Goal: Communication & Community: Connect with others

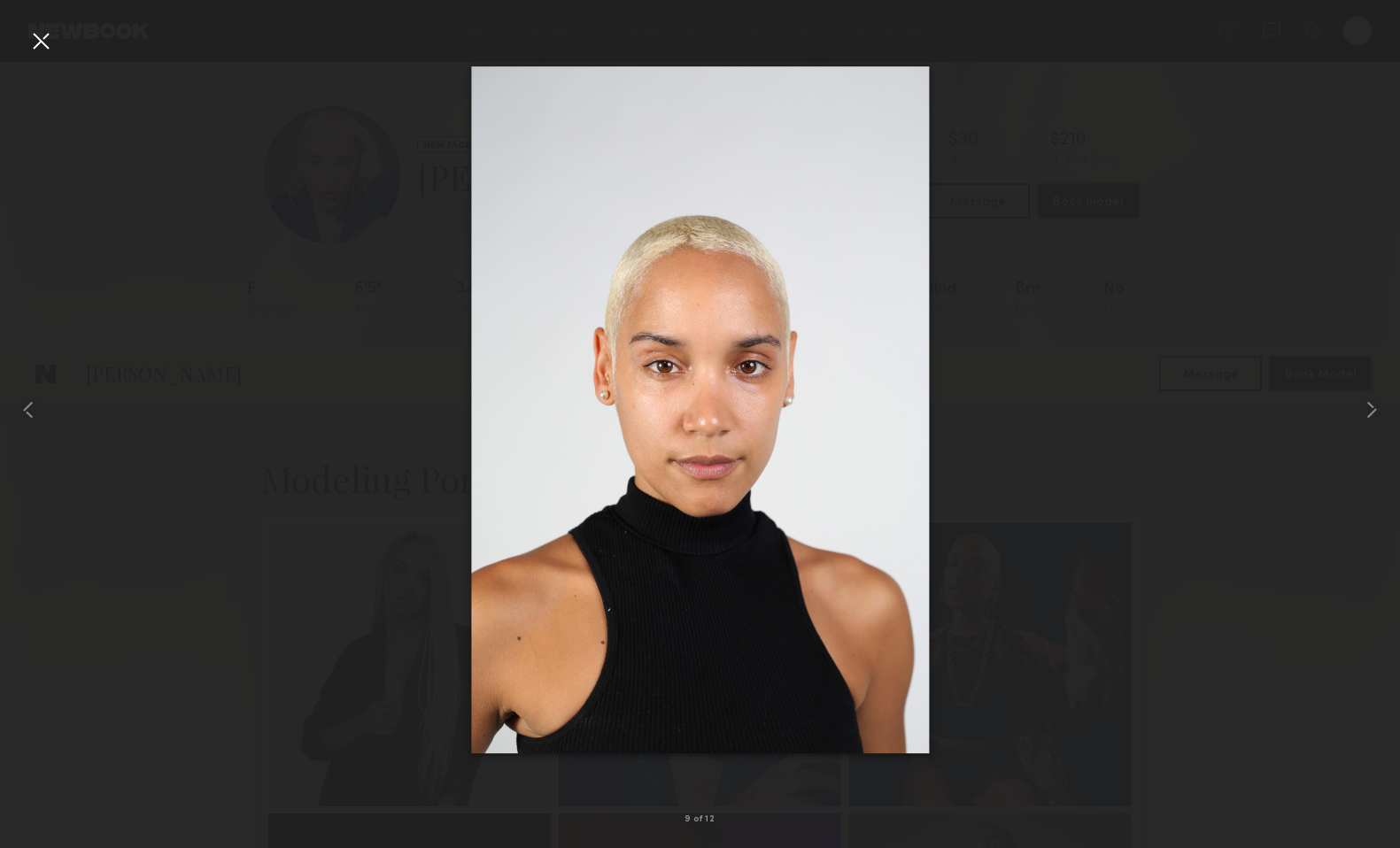
scroll to position [793, 0]
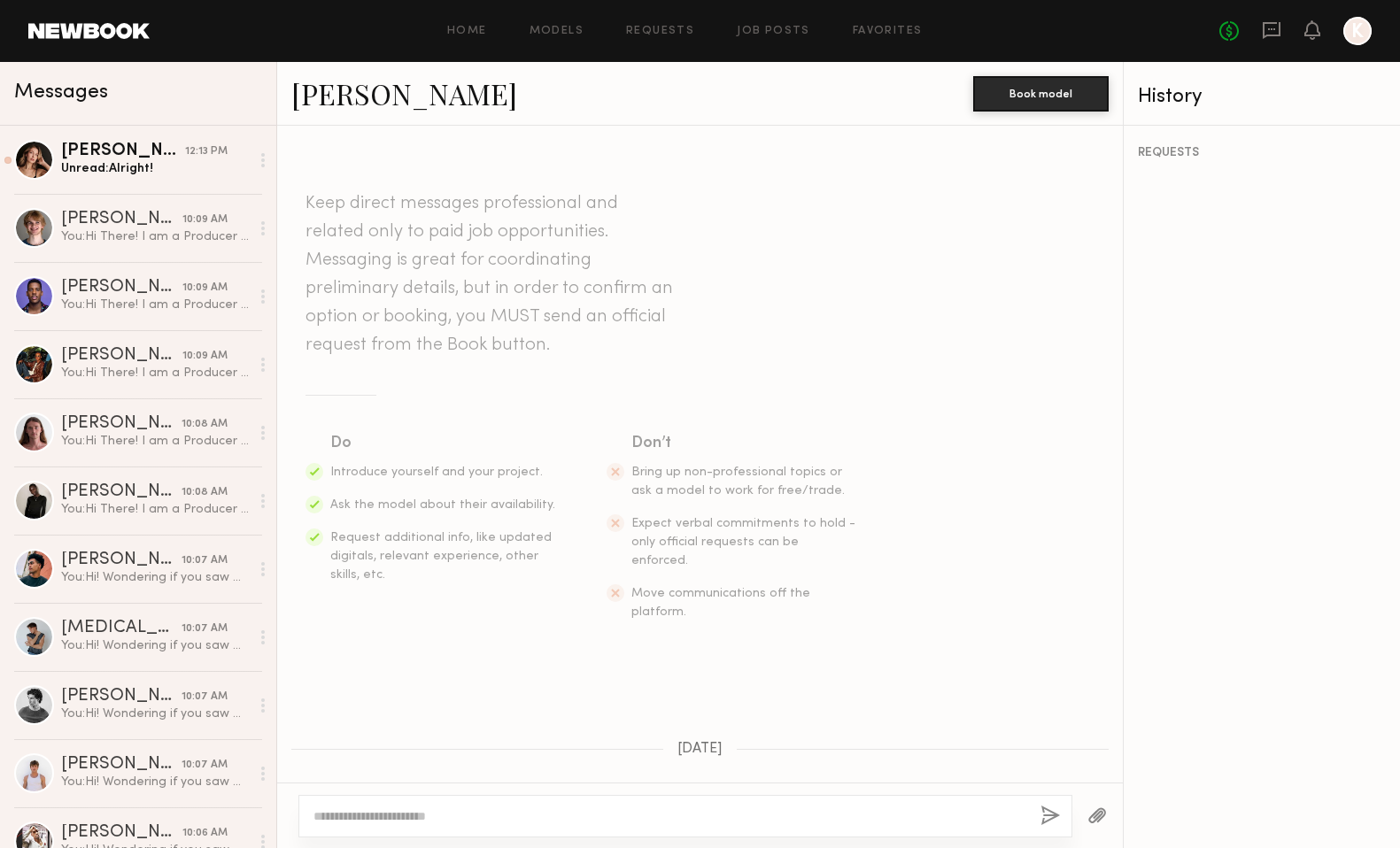
scroll to position [1048, 0]
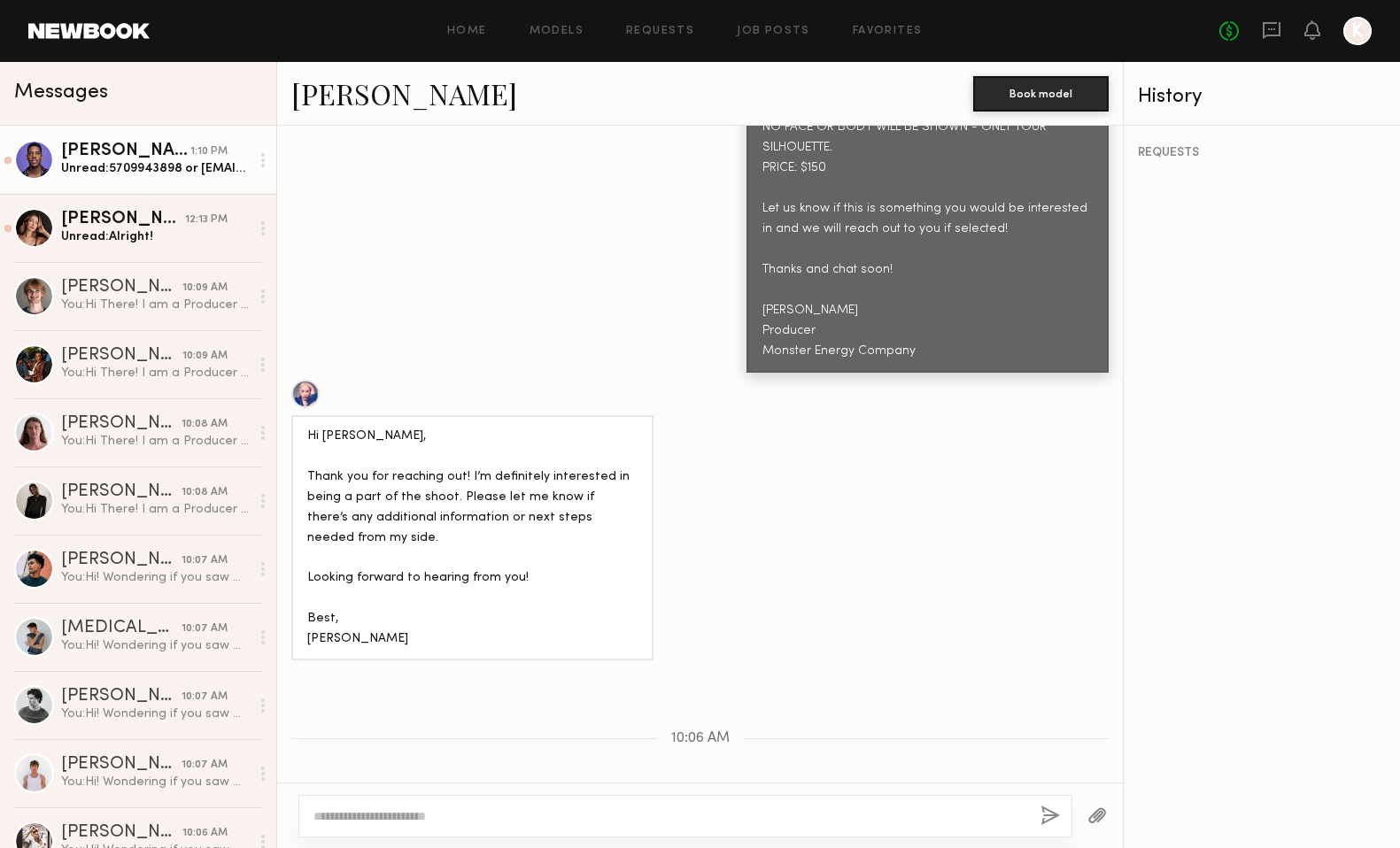
click at [160, 168] on div "Unread: 5709943898 or allananthonysmith1995@gmail.com" at bounding box center [155, 168] width 188 height 17
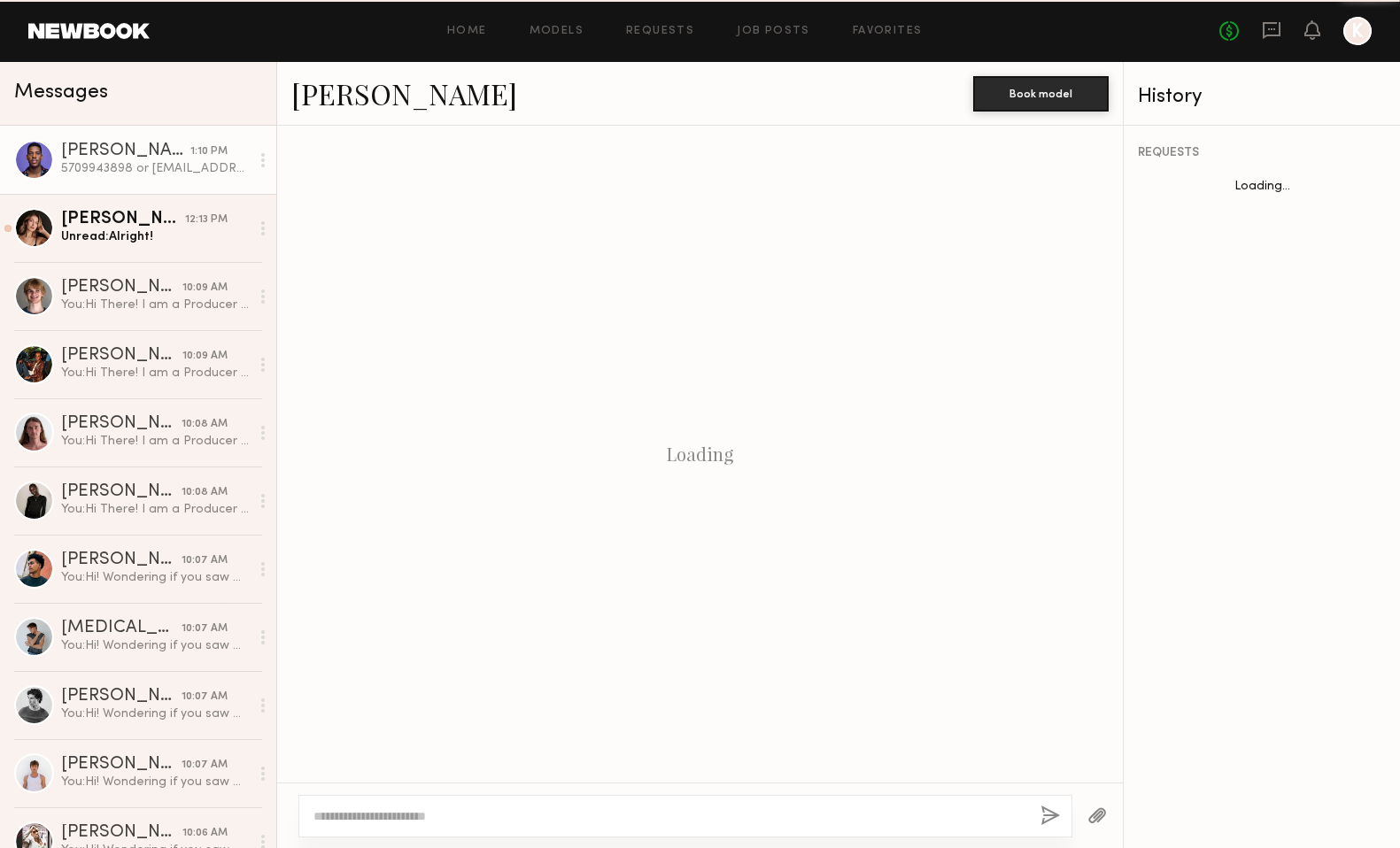
scroll to position [710, 0]
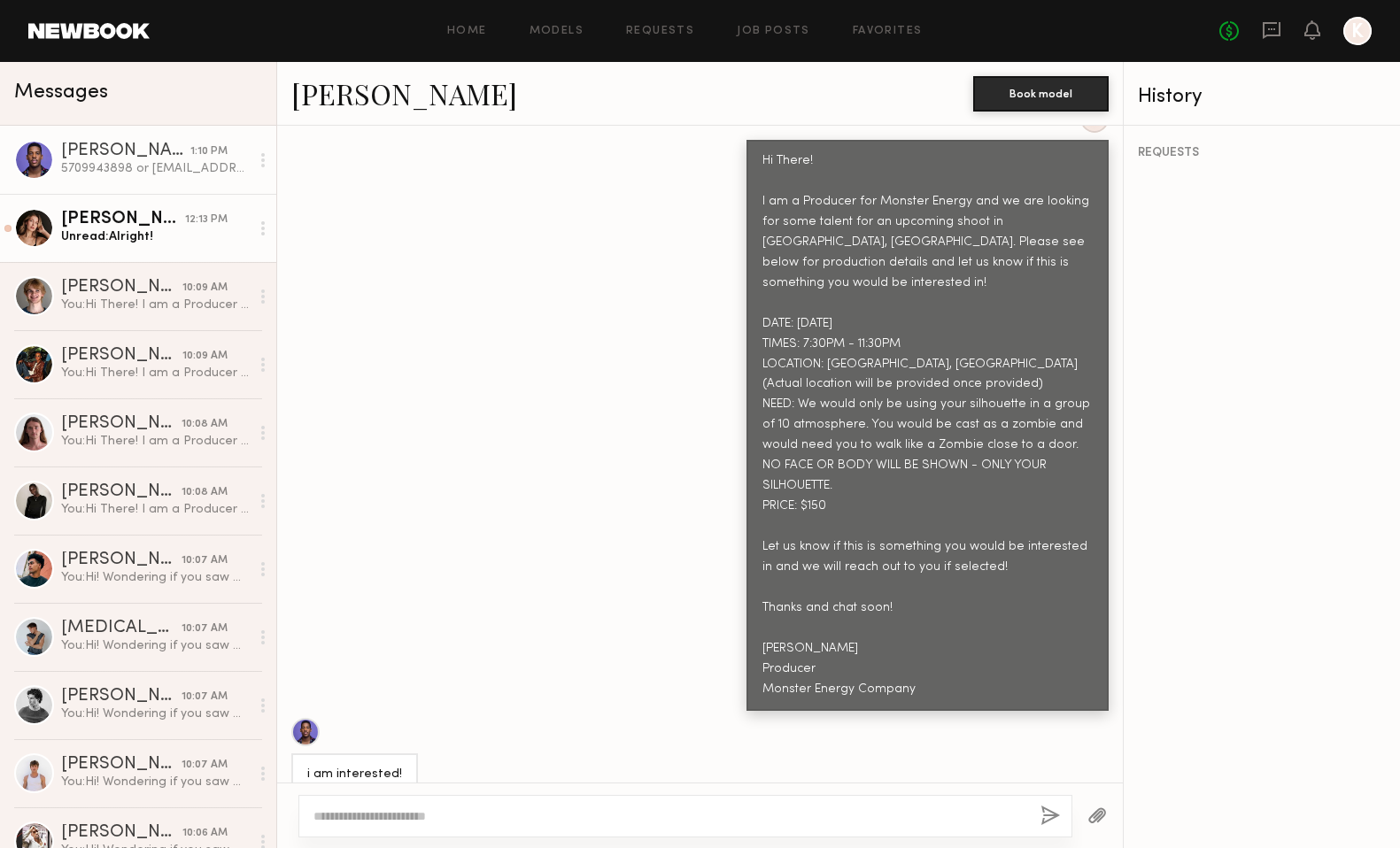
click at [103, 230] on div "Unread: Alright!" at bounding box center [155, 237] width 188 height 17
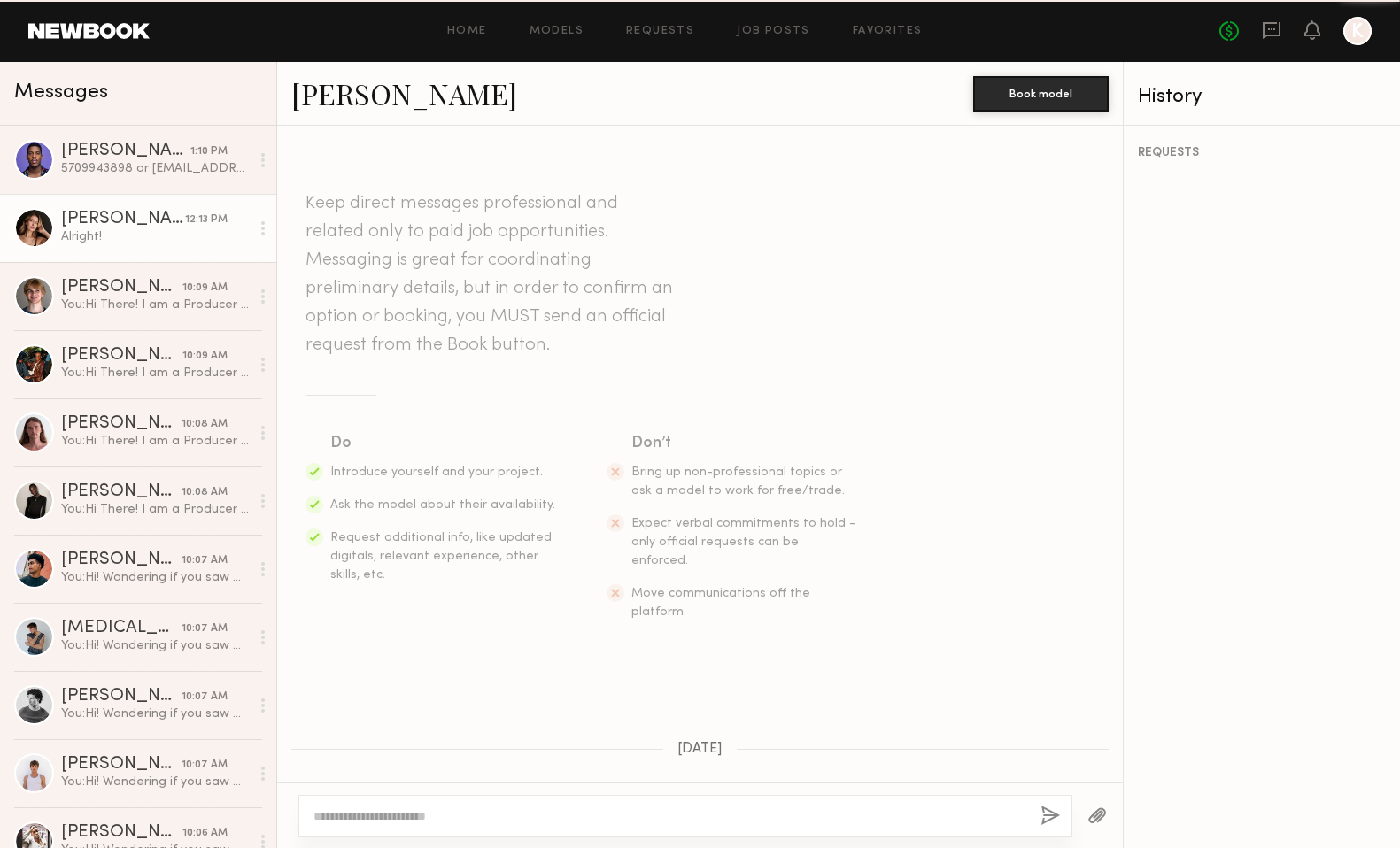
scroll to position [949, 0]
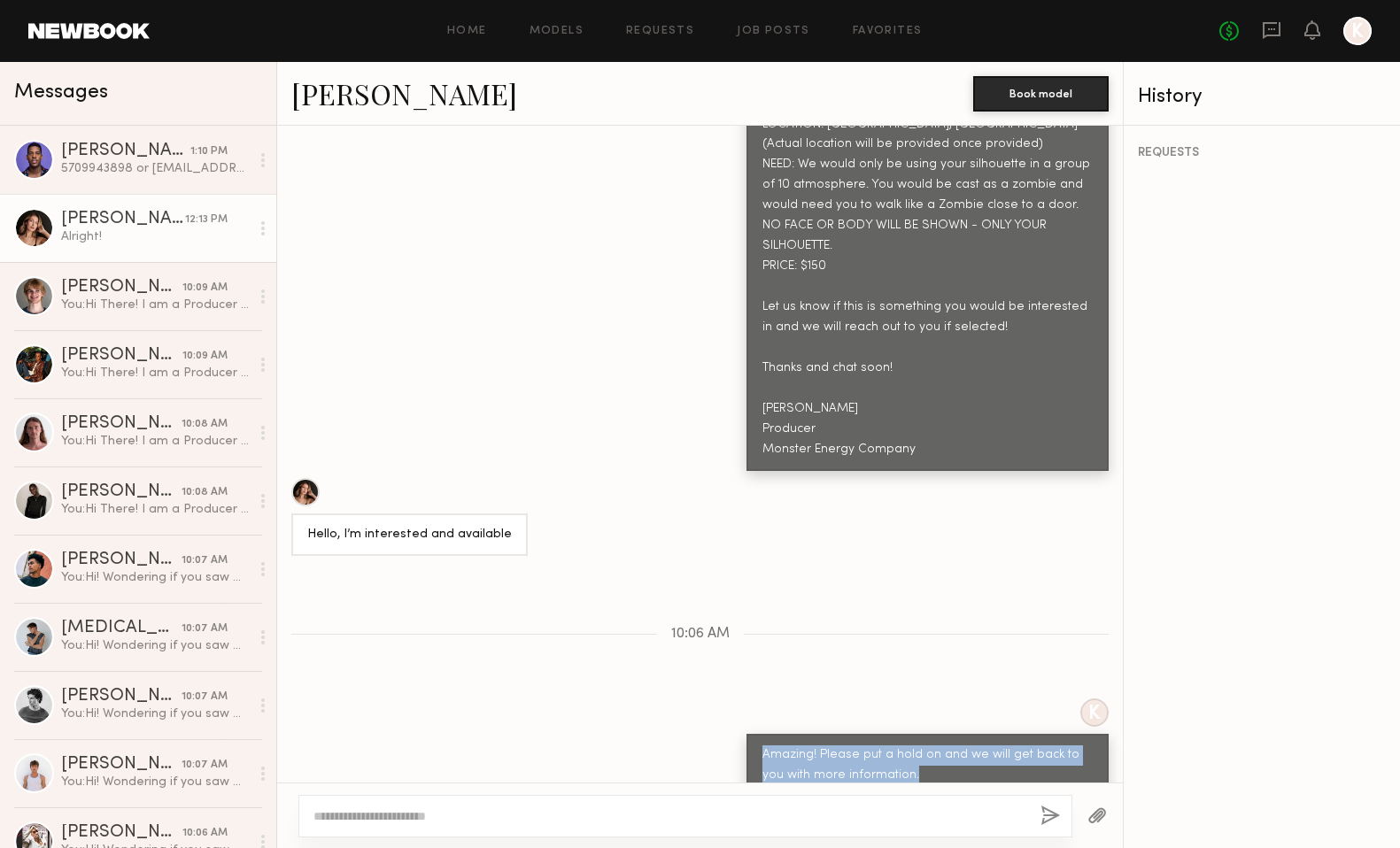
drag, startPoint x: 916, startPoint y: 700, endPoint x: 725, endPoint y: 666, distance: 194.0
click at [725, 698] on div "K Amazing! Please put a hold on and we will get back to you with more informati…" at bounding box center [700, 748] width 846 height 98
copy div "Amazing! Please put a hold on and we will get back to you with more information."
click at [130, 174] on div "5709943898 or allananthonysmith1995@gmail.com" at bounding box center [155, 168] width 188 height 17
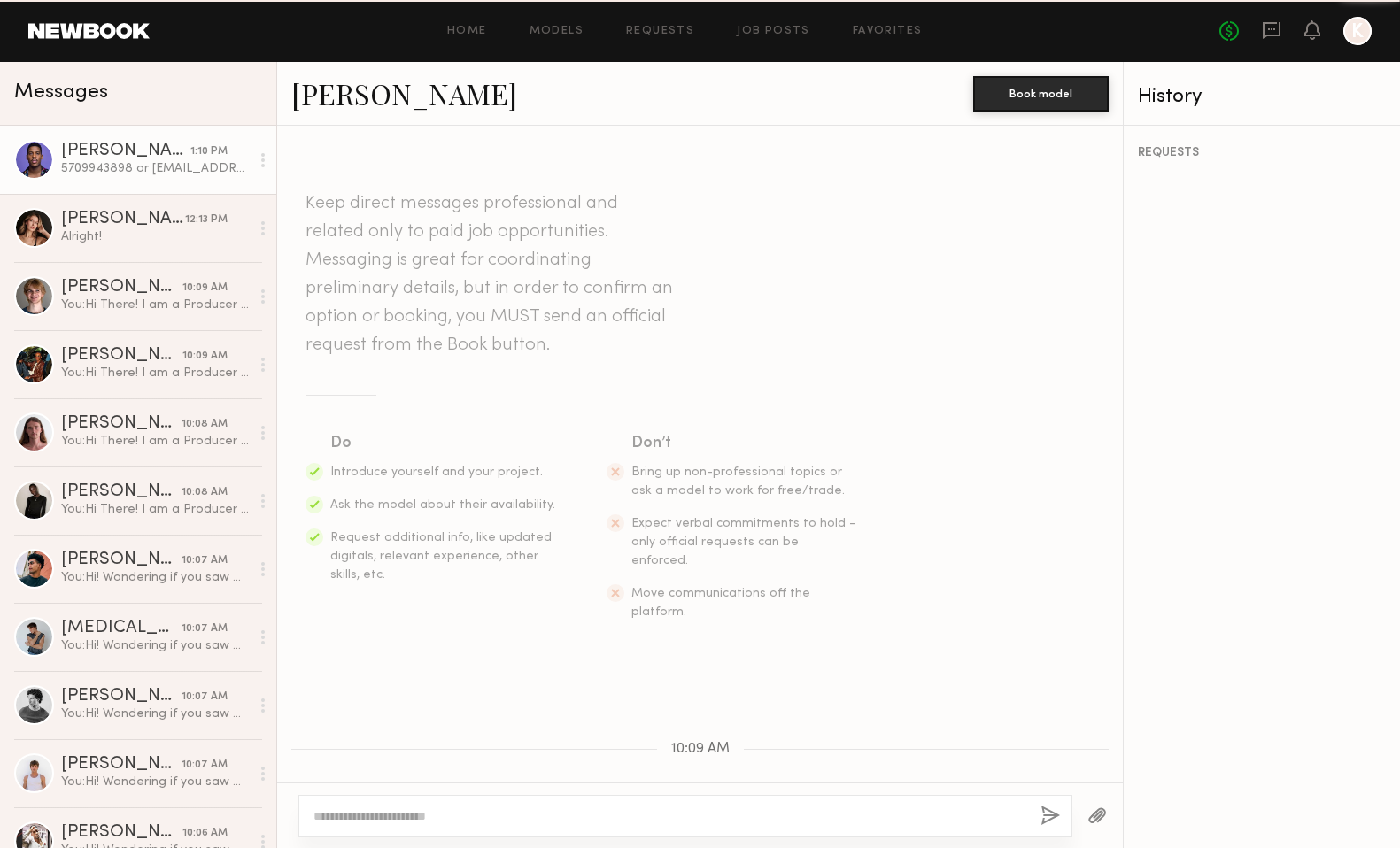
scroll to position [710, 0]
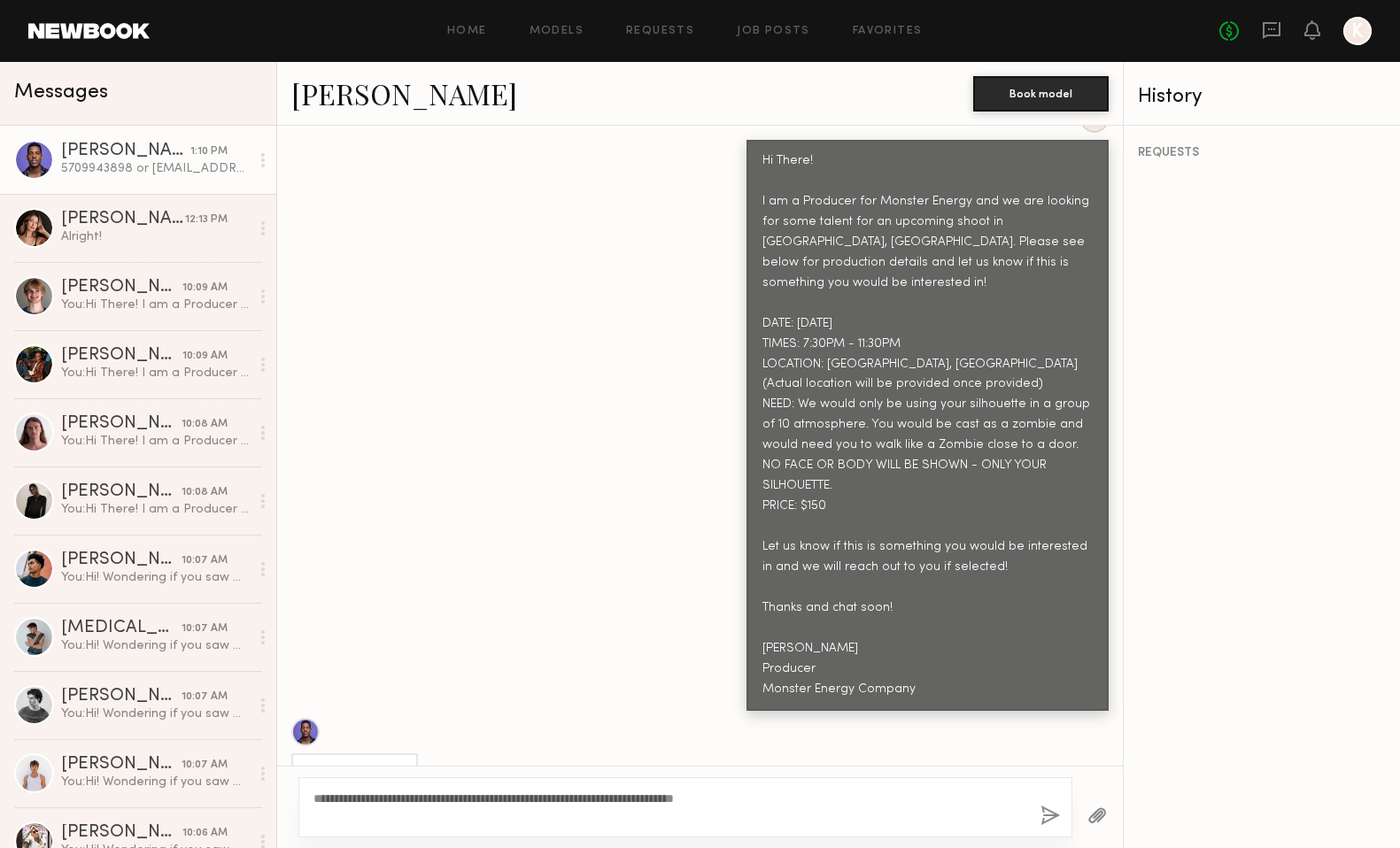
type textarea "**********"
click at [1046, 816] on button "button" at bounding box center [1051, 817] width 20 height 22
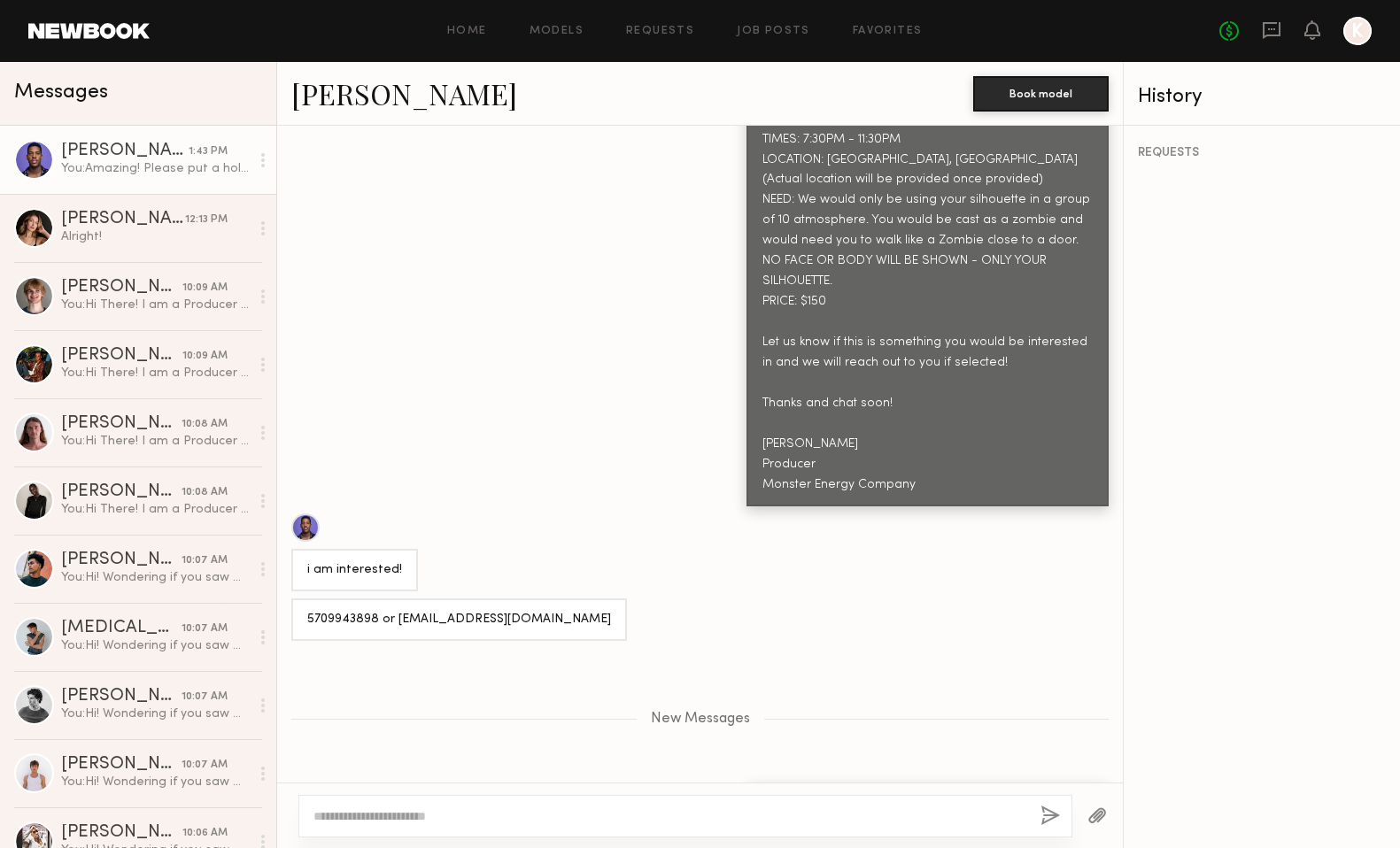
click at [336, 101] on link "Allan S." at bounding box center [404, 94] width 226 height 38
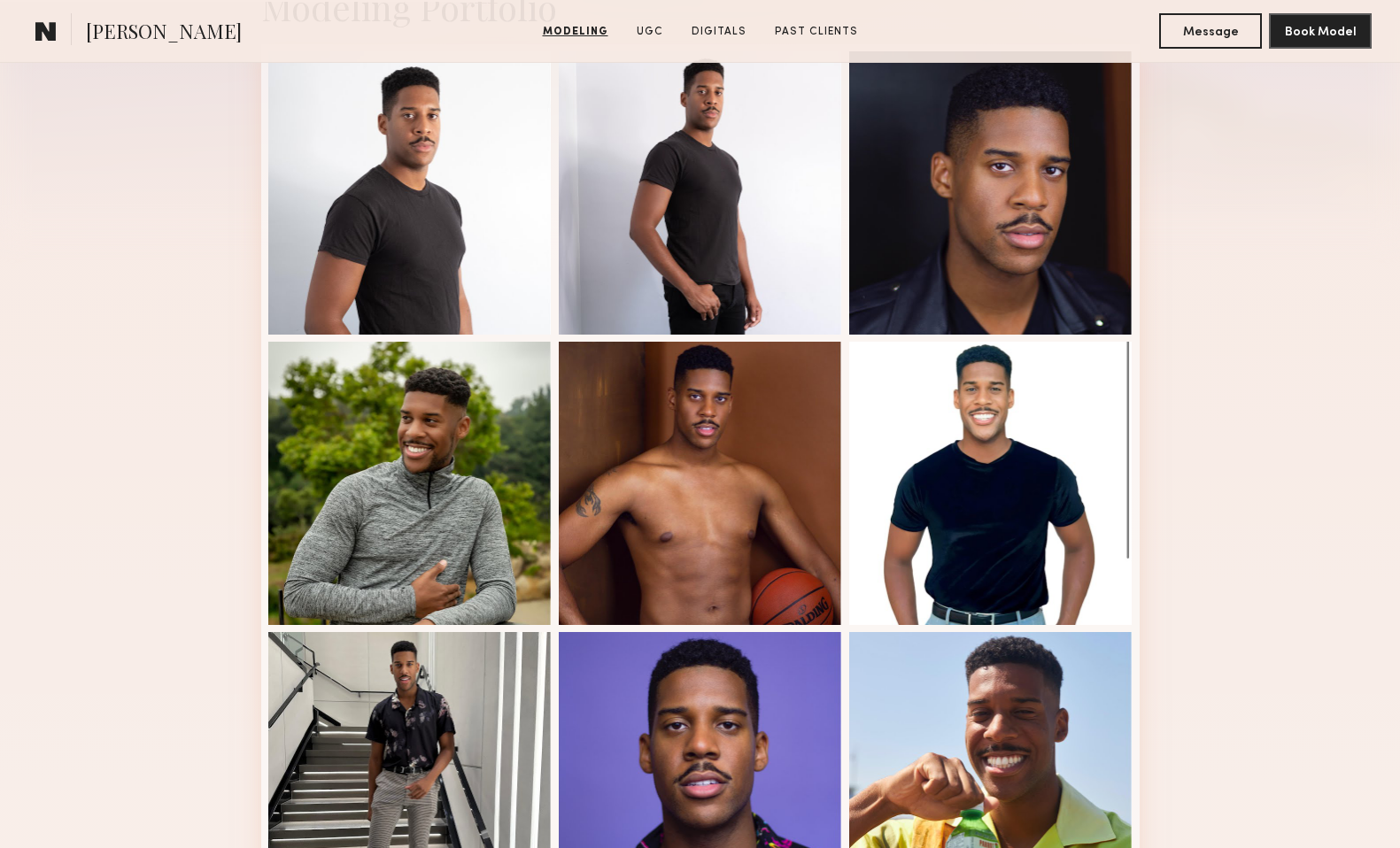
scroll to position [591, 0]
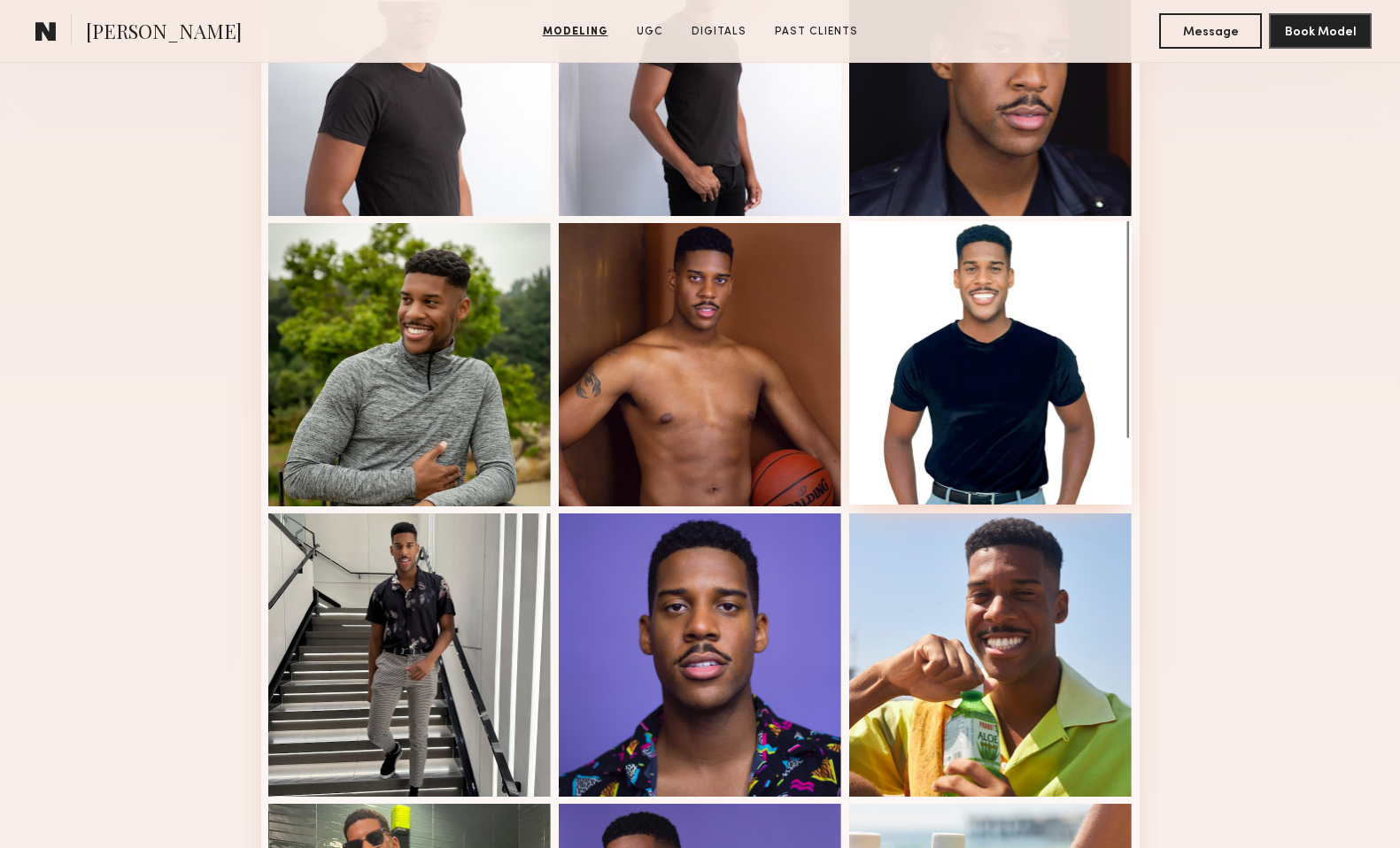
click at [976, 385] on div at bounding box center [990, 362] width 283 height 283
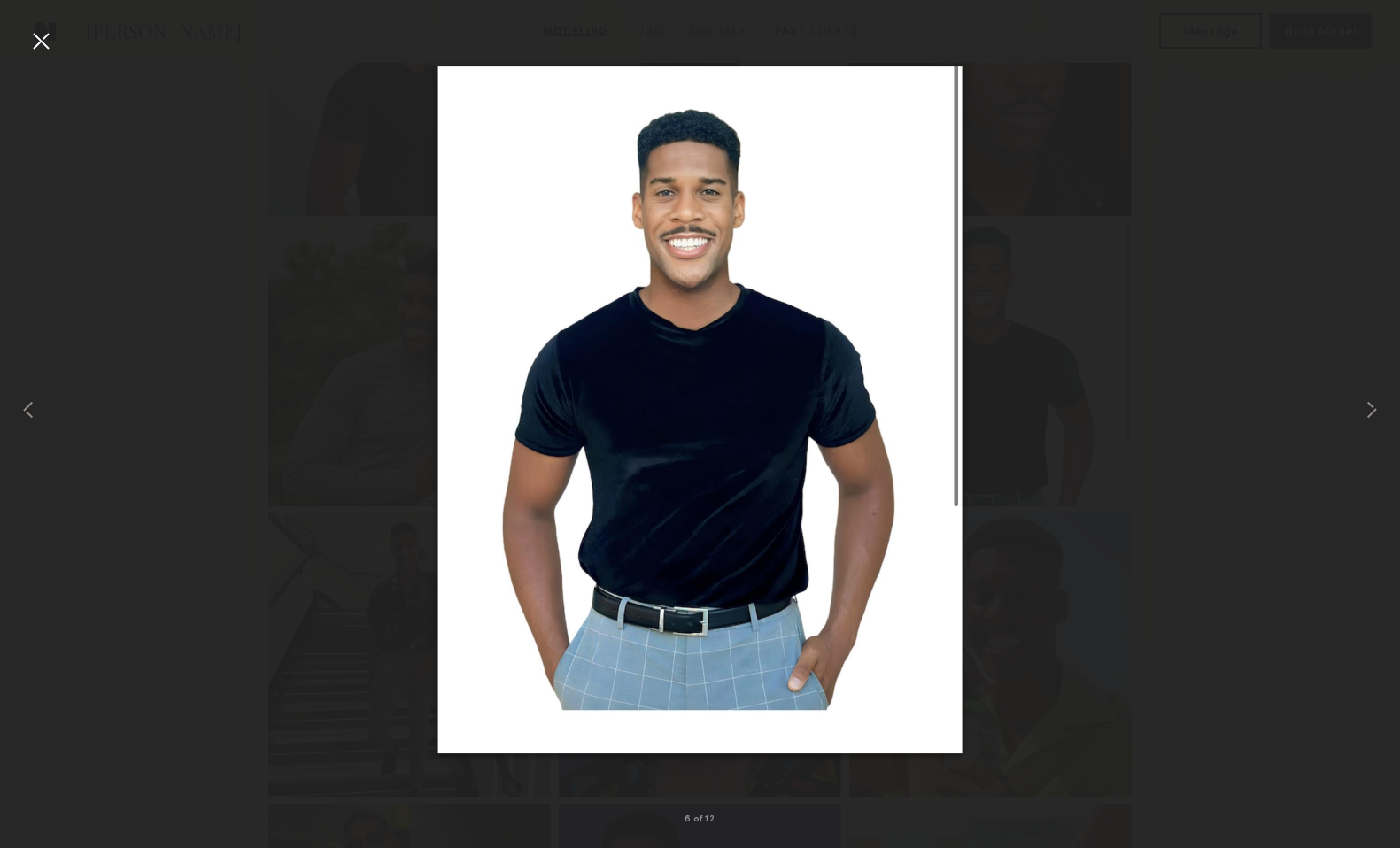
click at [41, 45] on div at bounding box center [41, 41] width 28 height 28
